Goal: Find specific page/section: Find specific page/section

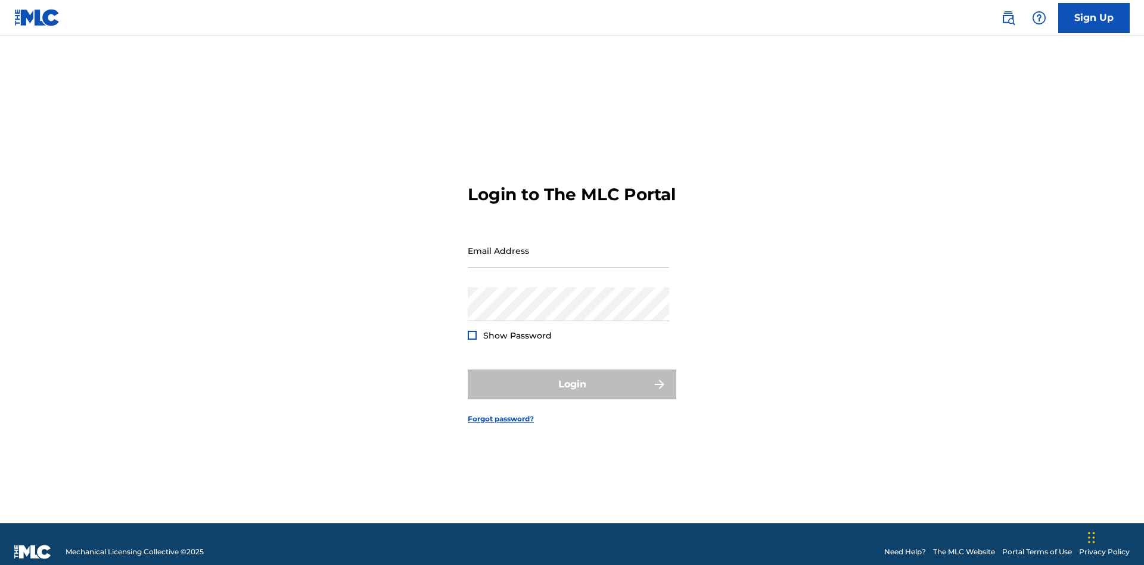
scroll to position [15, 0]
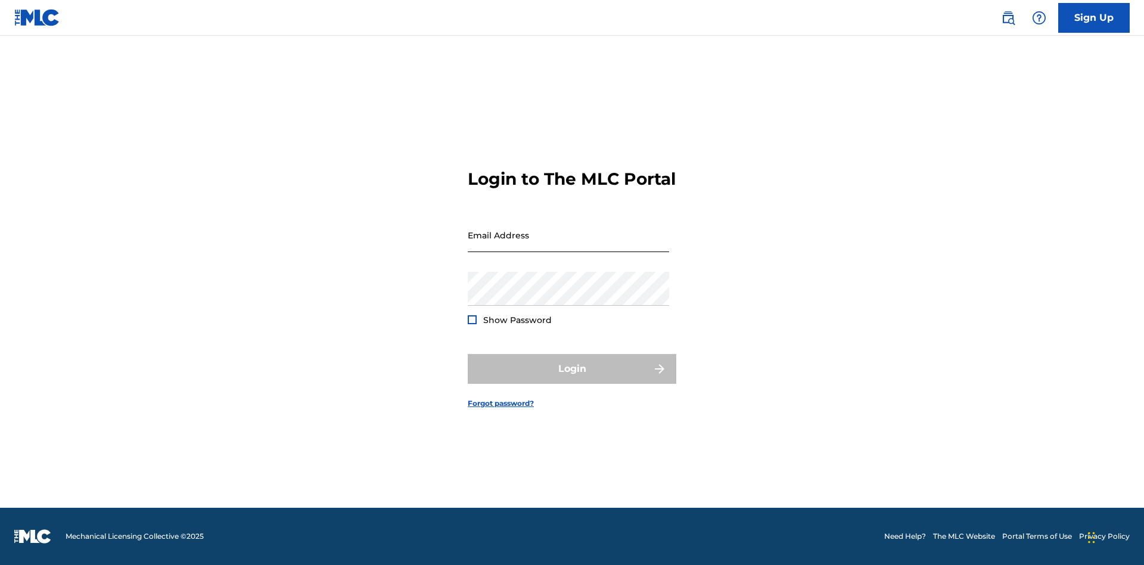
click at [568, 245] on input "Email Address" at bounding box center [568, 235] width 201 height 34
type input "[PERSON_NAME][EMAIL_ADDRESS][DOMAIN_NAME]"
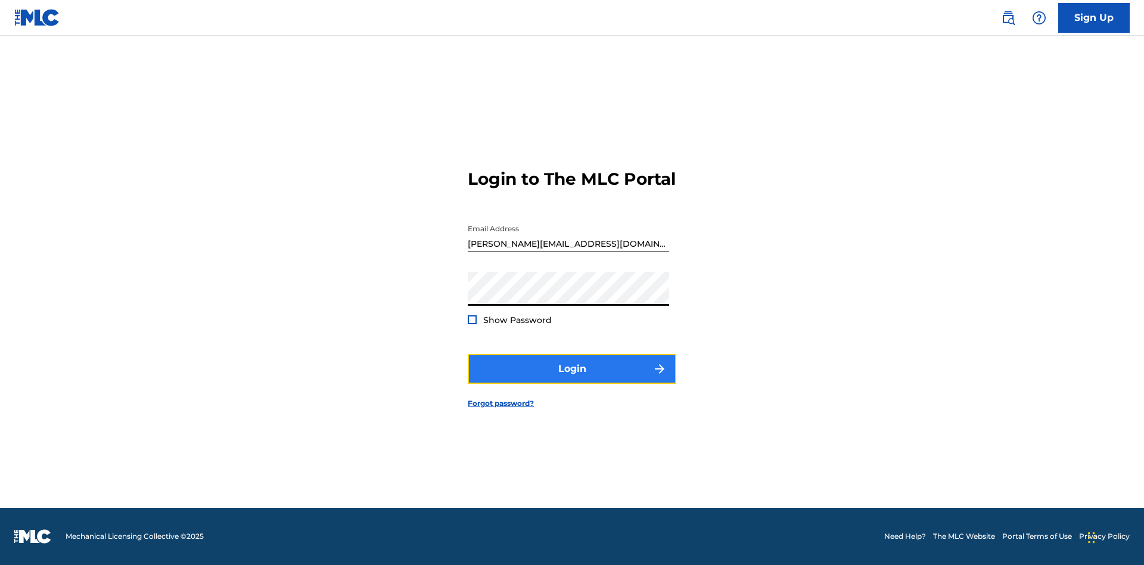
click at [572, 379] on button "Login" at bounding box center [572, 369] width 208 height 30
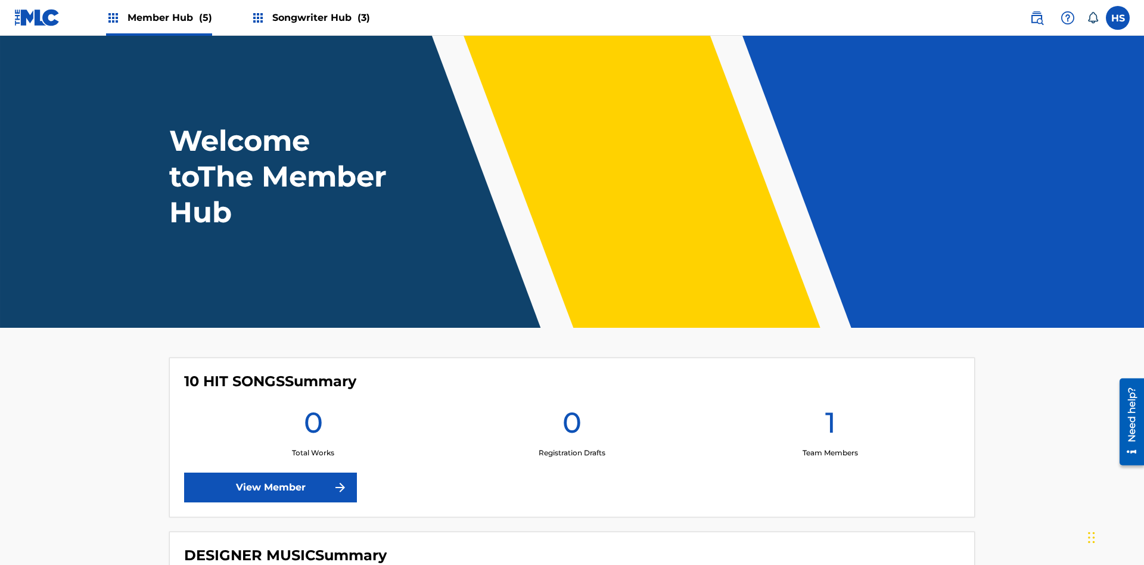
click at [319, 17] on span "Songwriter Hub (3)" at bounding box center [321, 18] width 98 height 14
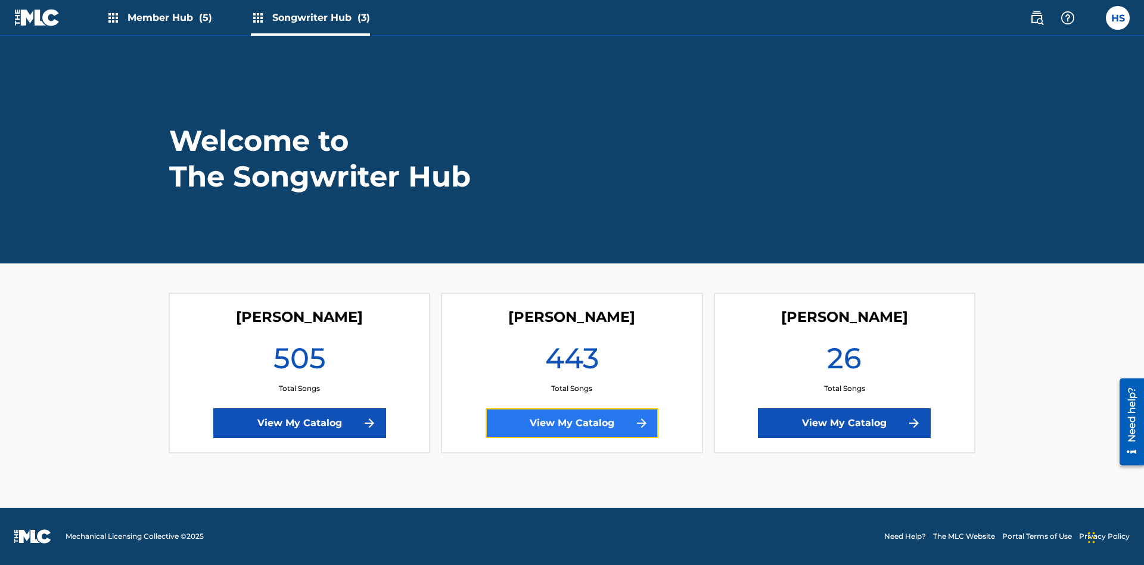
click at [572, 423] on link "View My Catalog" at bounding box center [571, 423] width 173 height 30
